Goal: Task Accomplishment & Management: Manage account settings

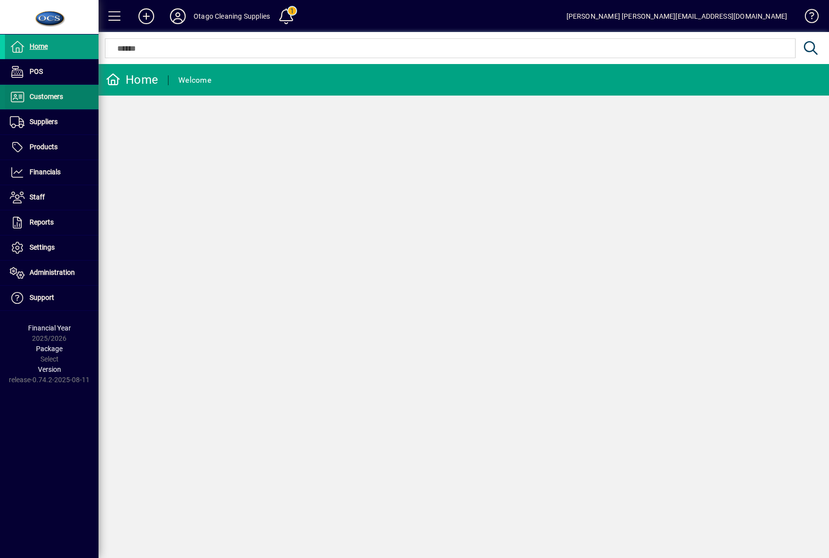
click at [45, 102] on span "Customers" at bounding box center [34, 97] width 58 height 12
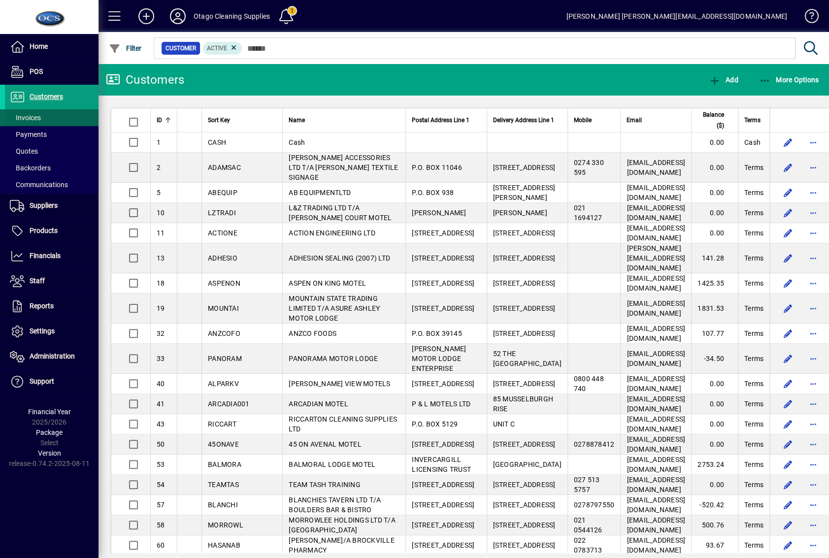
click at [45, 112] on span at bounding box center [52, 118] width 94 height 24
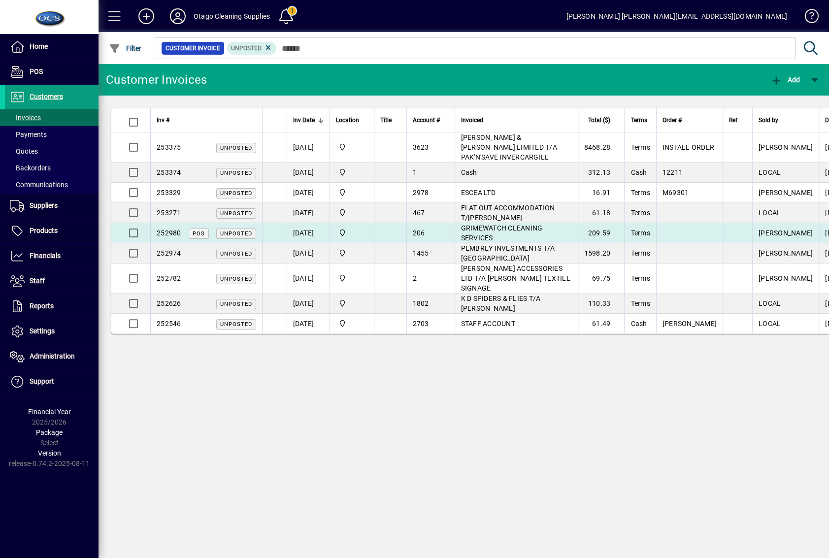
click at [600, 223] on td "209.59" at bounding box center [601, 233] width 47 height 20
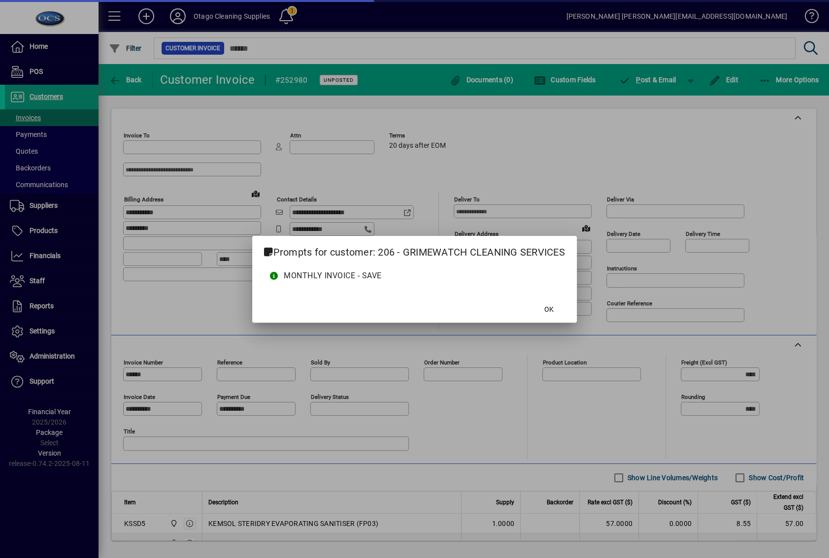
type input "**********"
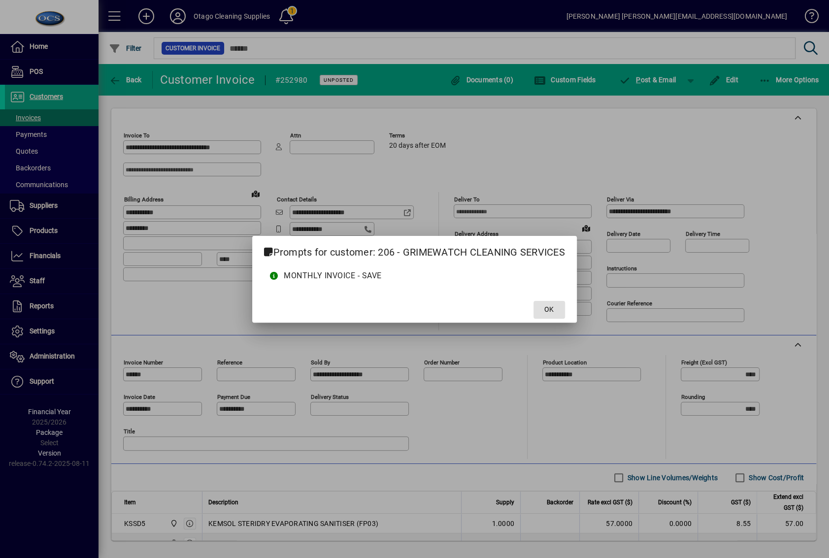
click at [546, 312] on span "OK" at bounding box center [548, 310] width 9 height 10
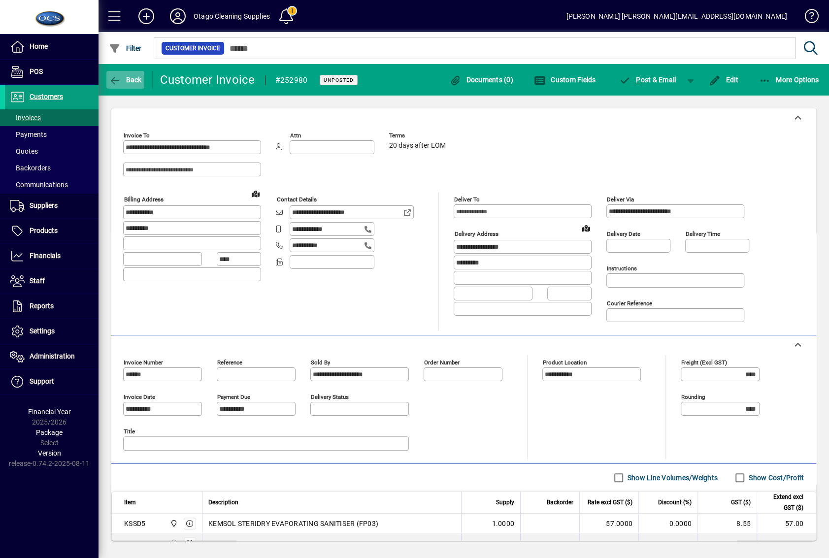
click at [133, 83] on span "Back" at bounding box center [125, 80] width 33 height 8
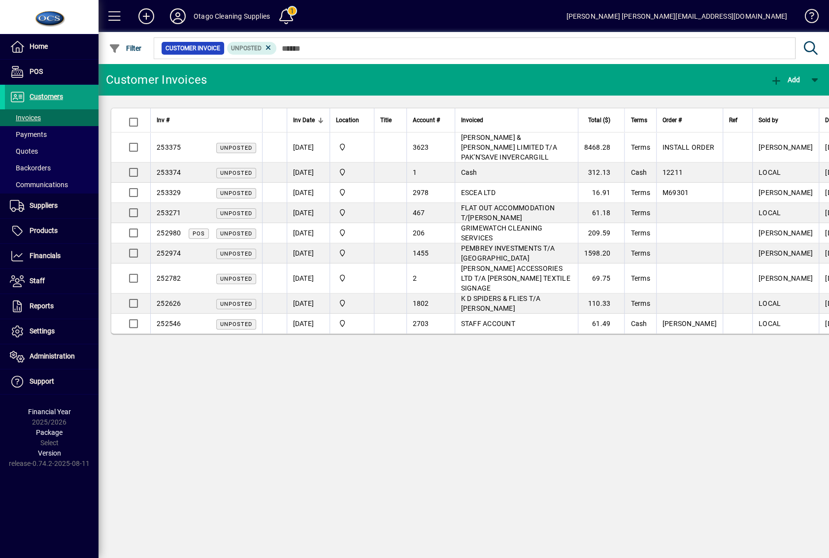
click at [133, 83] on div "Customer Invoices" at bounding box center [156, 80] width 101 height 16
click at [262, 48] on span "Unposted" at bounding box center [252, 48] width 42 height 10
click at [265, 48] on icon at bounding box center [268, 47] width 9 height 9
